Goal: Check status: Check status

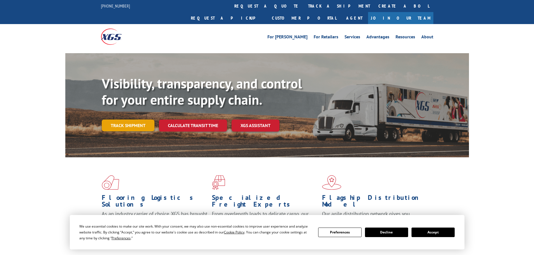
click at [136, 120] on link "Track shipment" at bounding box center [128, 126] width 53 height 12
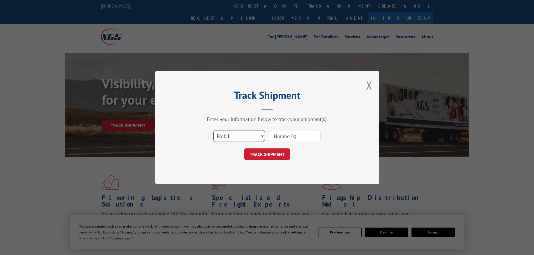
click at [256, 135] on select "Select category... Probill BOL PO" at bounding box center [239, 136] width 52 height 12
select select "po"
click at [213, 130] on select "Select category... Probill BOL PO" at bounding box center [239, 136] width 52 height 12
click at [302, 134] on input at bounding box center [295, 136] width 52 height 12
paste input "296159729"
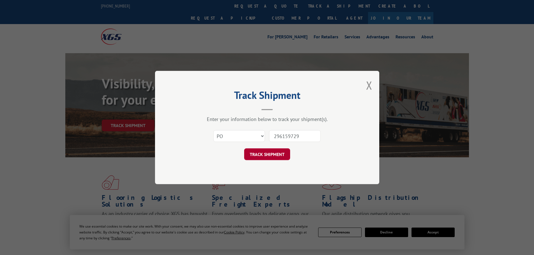
type input "296159729"
click at [264, 154] on button "TRACK SHIPMENT" at bounding box center [267, 155] width 46 height 12
